Goal: Check status: Check status

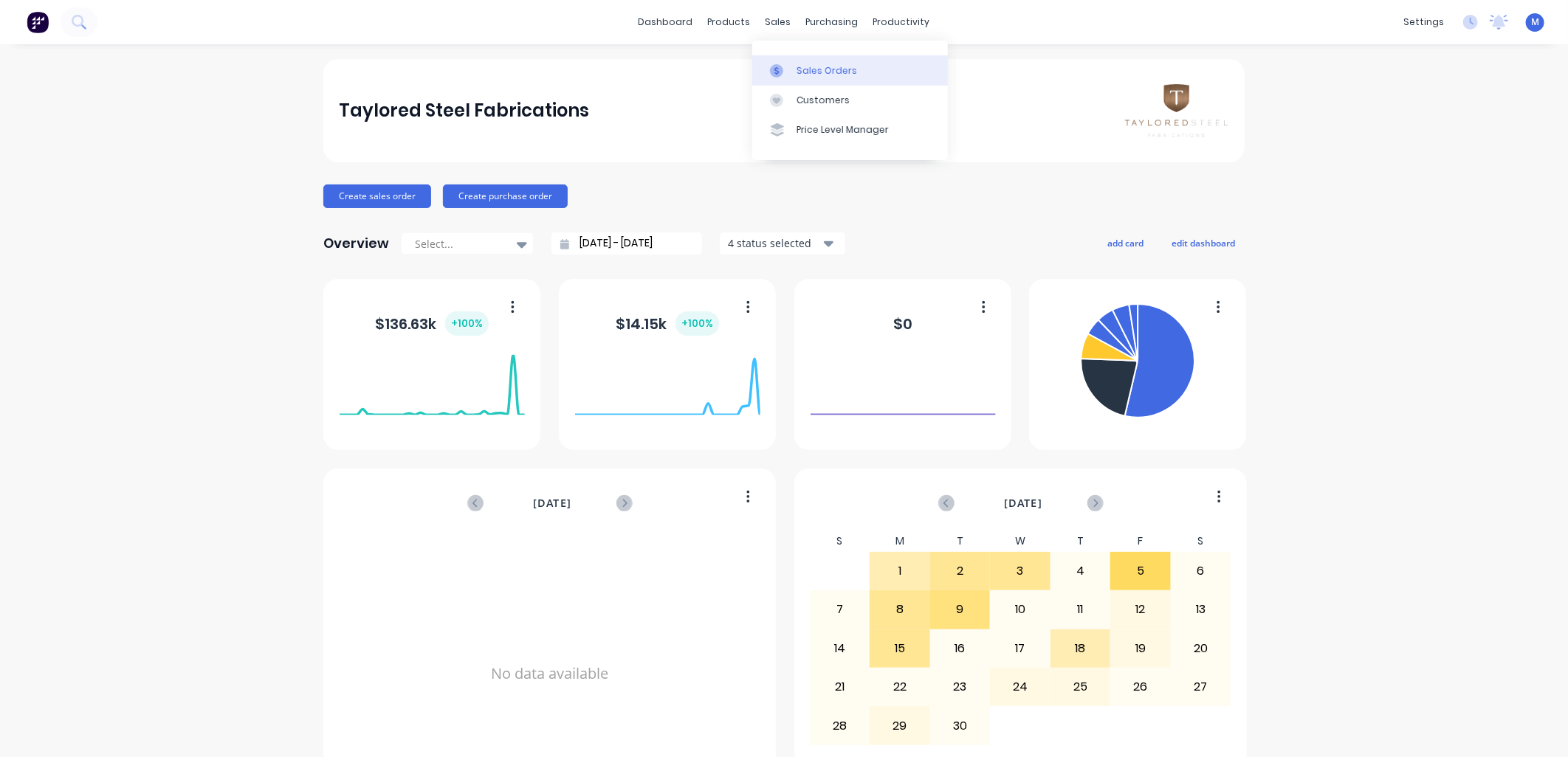
click at [793, 67] on link "Sales Orders" at bounding box center [850, 70] width 196 height 29
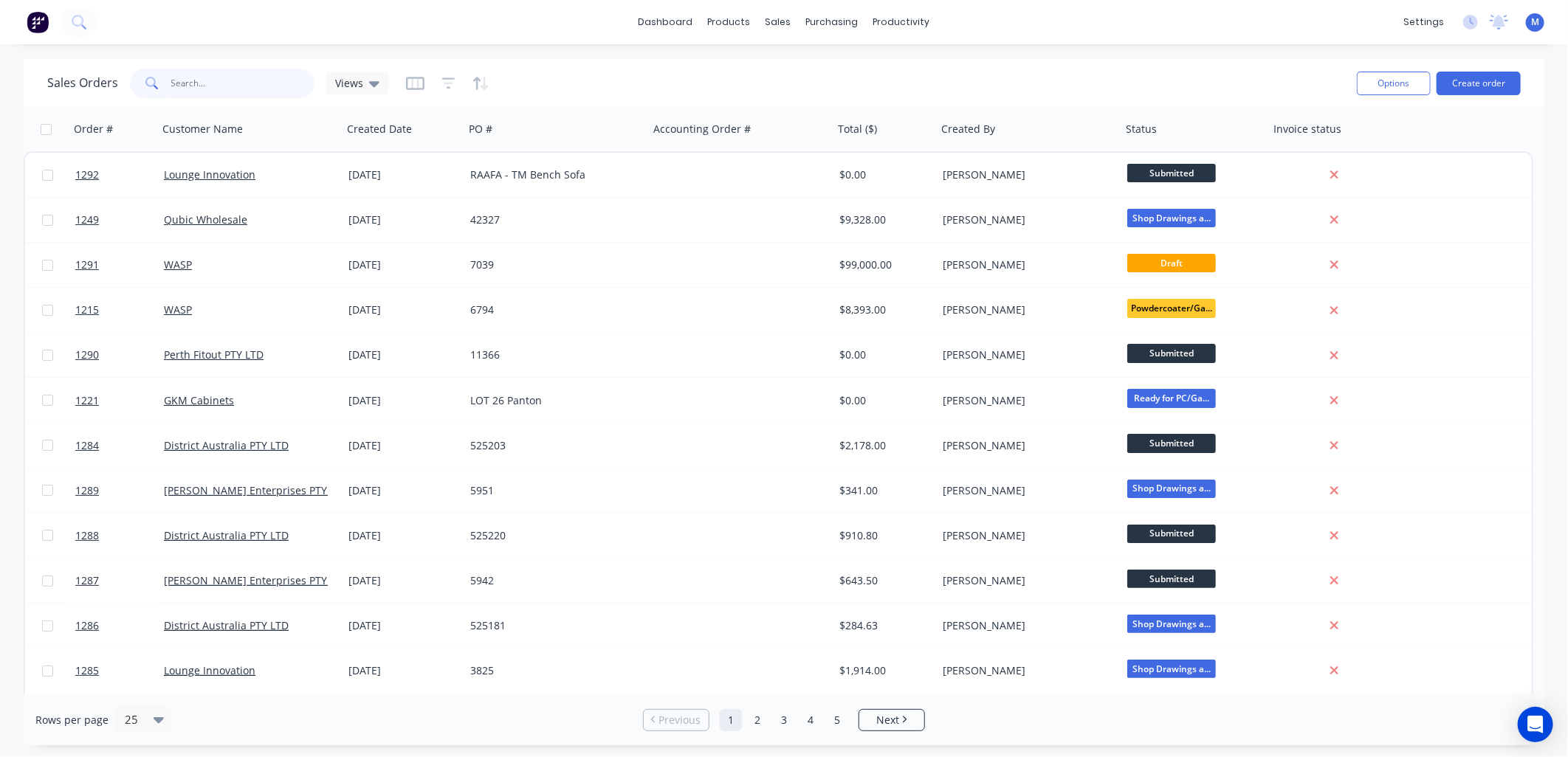
click at [196, 85] on input "text" at bounding box center [242, 83] width 144 height 29
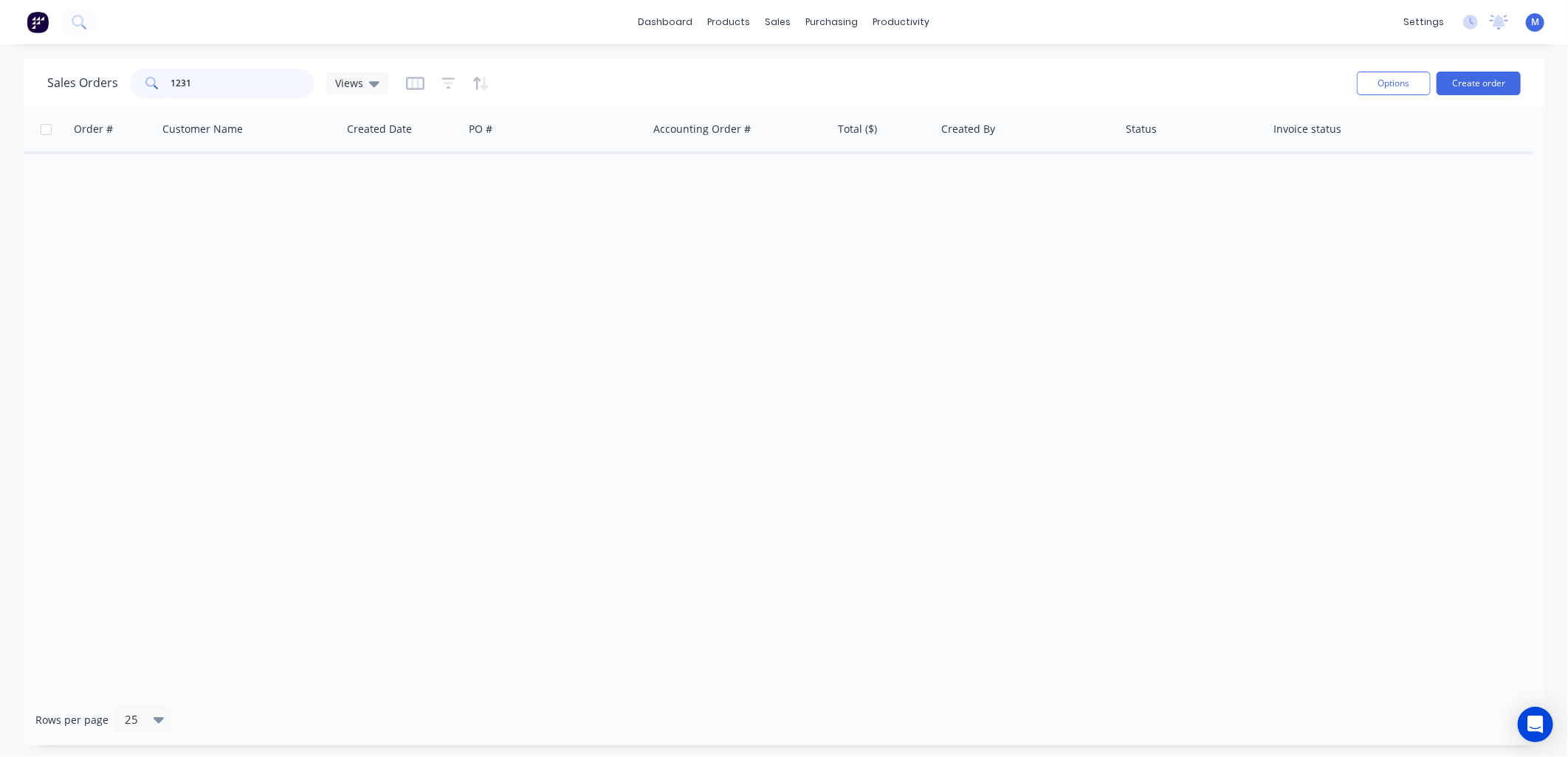
drag, startPoint x: 200, startPoint y: 85, endPoint x: 156, endPoint y: 85, distance: 44.0
click at [156, 85] on div "1231" at bounding box center [222, 83] width 185 height 29
type input "[PERSON_NAME]"
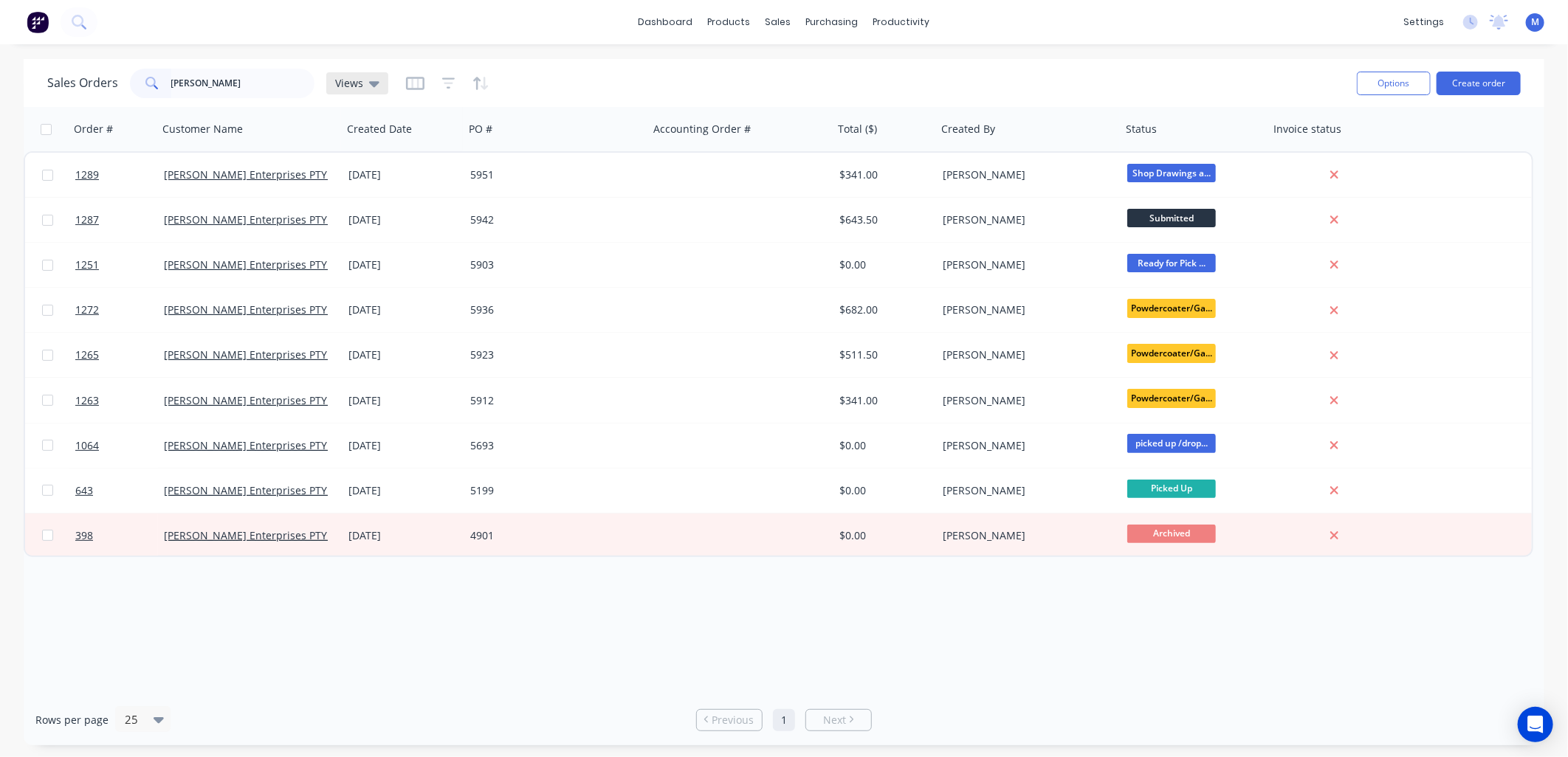
click at [371, 83] on icon at bounding box center [373, 84] width 10 height 6
click at [727, 55] on div "dashboard products sales purchasing productivity dashboard products Product Cat…" at bounding box center [784, 378] width 1568 height 757
drag, startPoint x: 205, startPoint y: 83, endPoint x: 125, endPoint y: 95, distance: 80.9
click at [125, 95] on div "Sales Orders [PERSON_NAME] Views" at bounding box center [217, 83] width 341 height 29
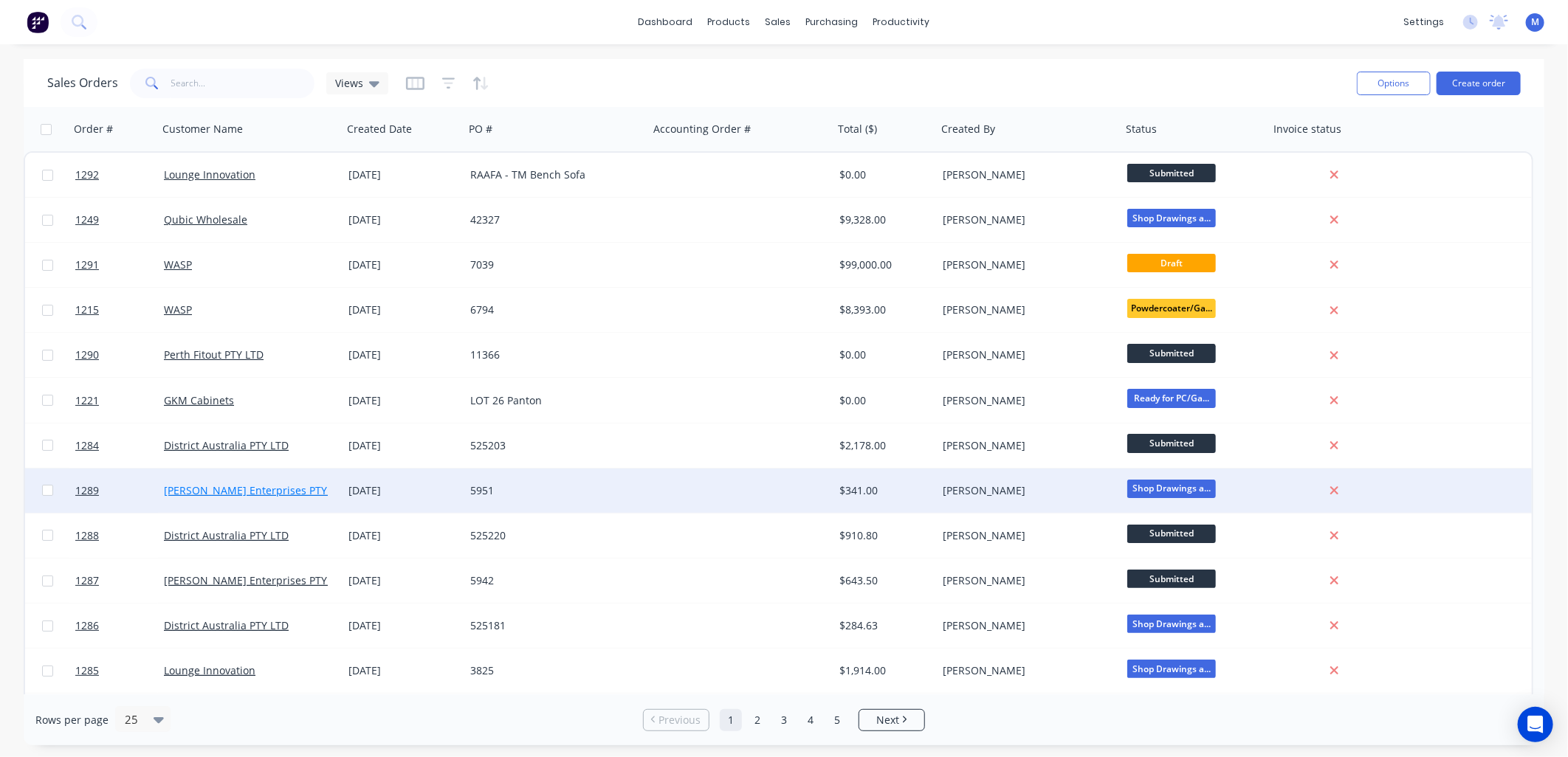
click at [234, 492] on link "[PERSON_NAME] Enterprises PTY LTD" at bounding box center [256, 490] width 185 height 14
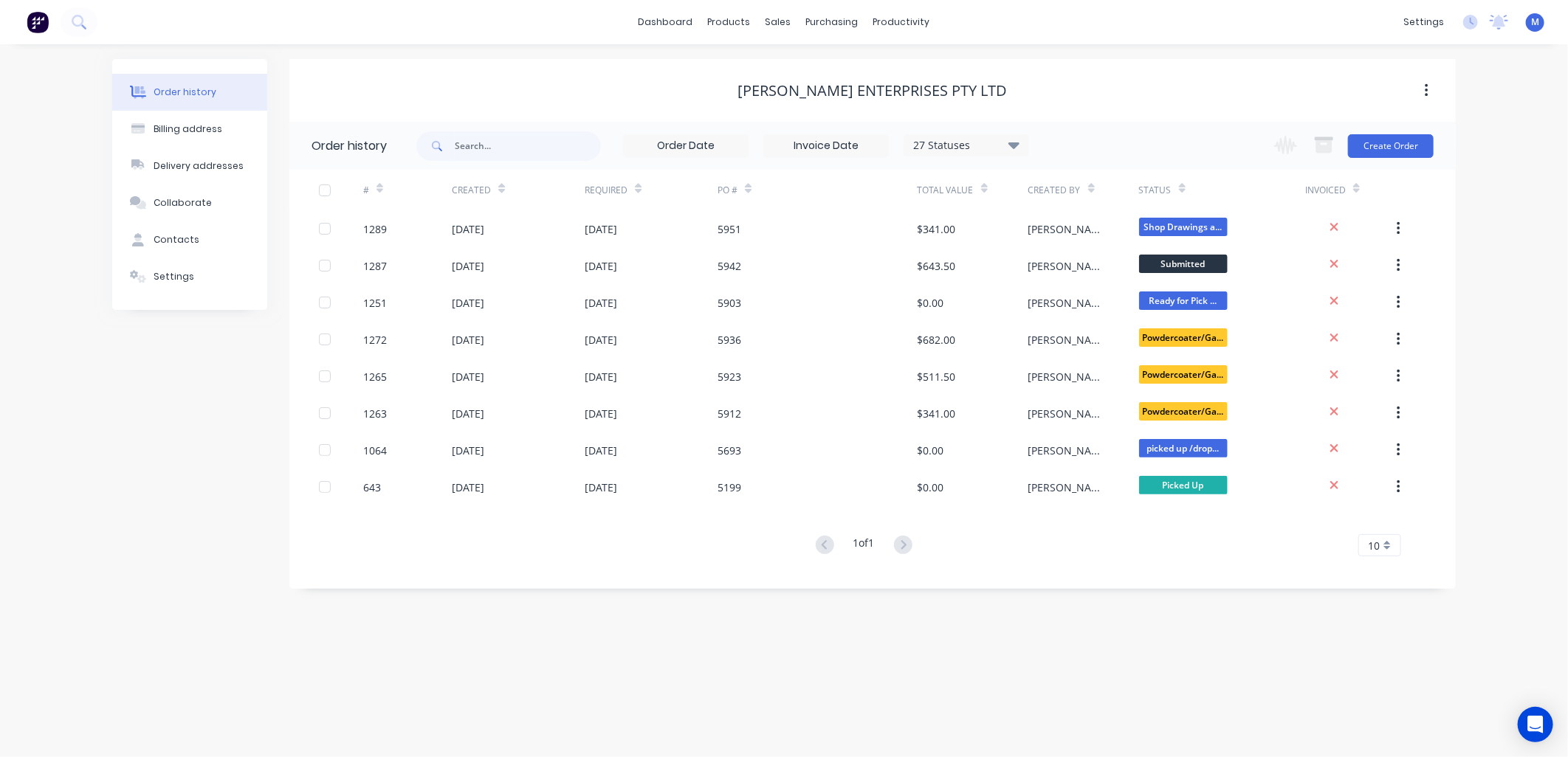
click at [1018, 141] on icon at bounding box center [1014, 144] width 11 height 18
click at [1088, 345] on label at bounding box center [1088, 345] width 0 height 0
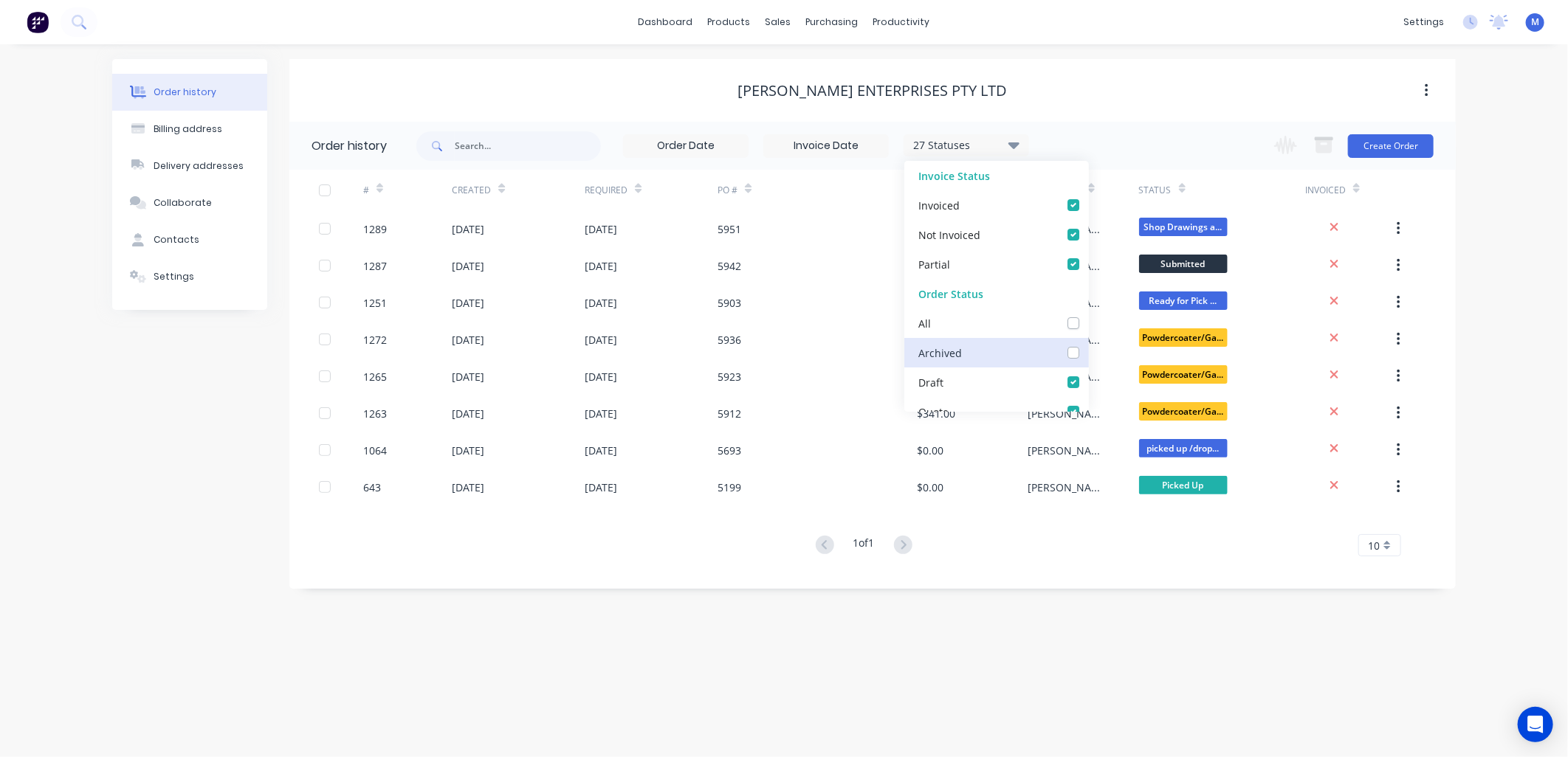
click at [1088, 348] on input "checkbox" at bounding box center [1093, 352] width 12 height 14
checkbox input "true"
click at [1067, 127] on div "28 Statuses Invoice Status Invoiced Not Invoiced Partial Order Status All Archi…" at bounding box center [936, 145] width 1039 height 48
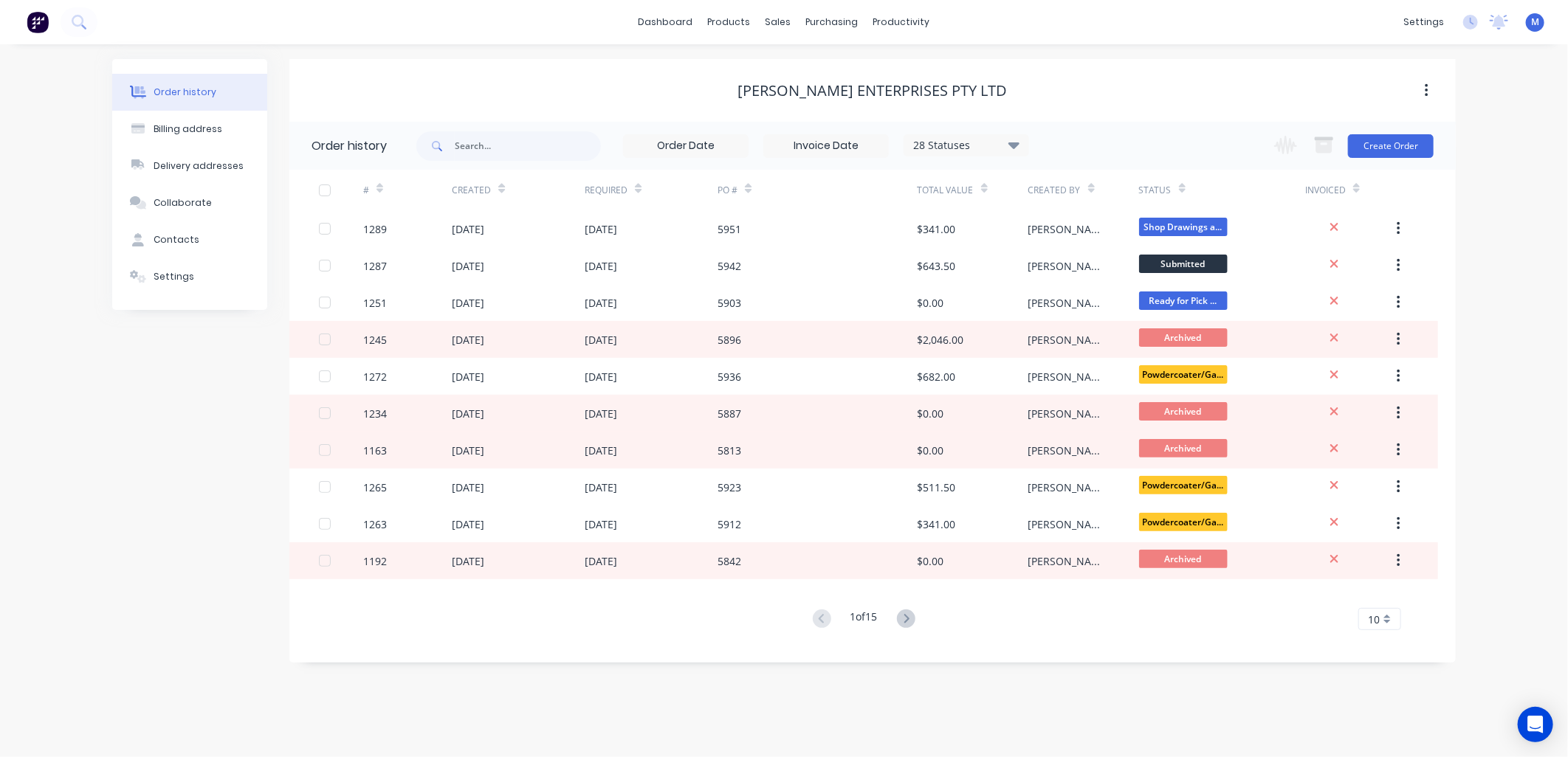
click at [382, 192] on icon at bounding box center [379, 188] width 7 height 11
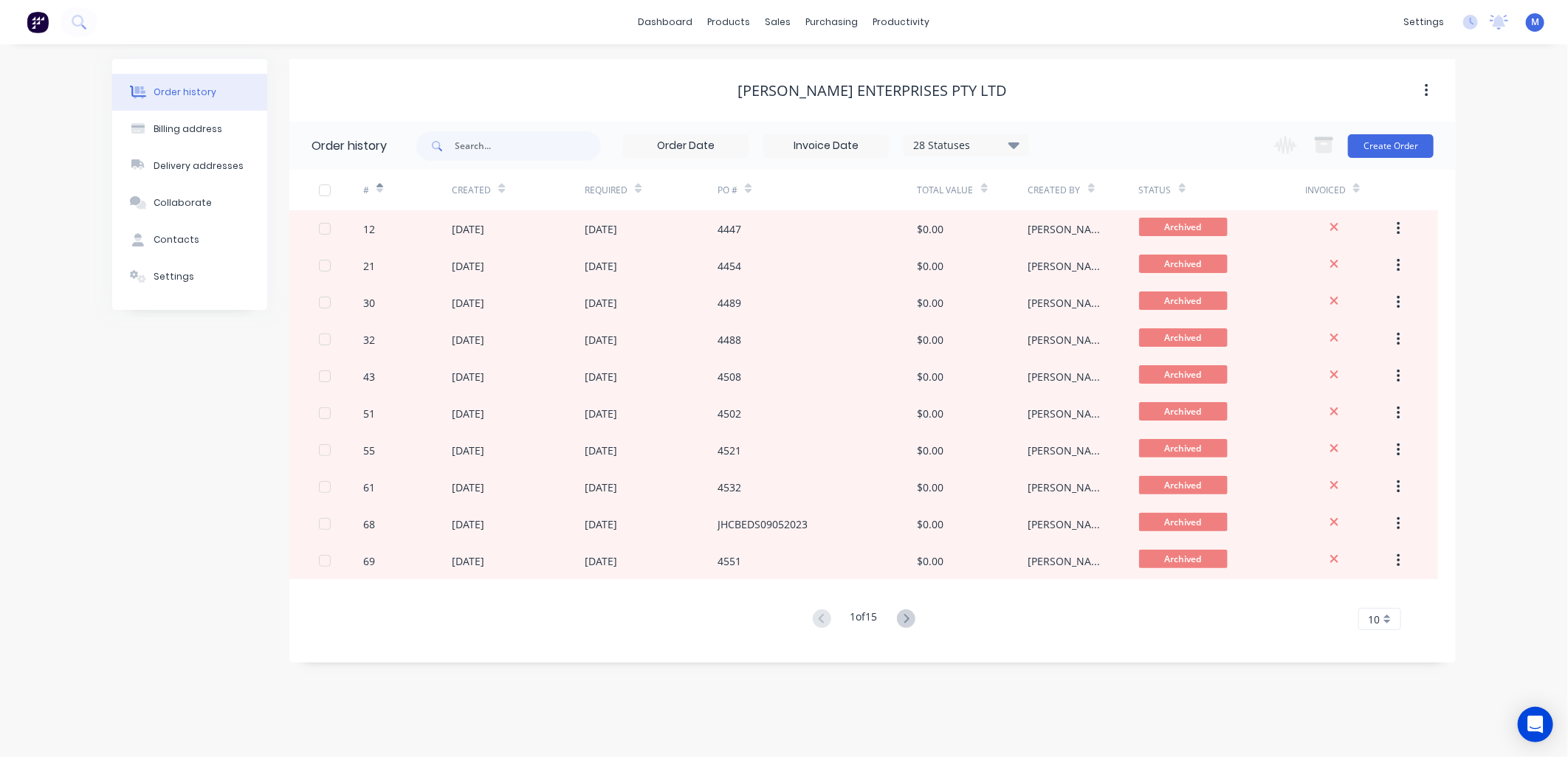
click at [382, 192] on icon at bounding box center [379, 188] width 7 height 11
